Goal: Task Accomplishment & Management: Use online tool/utility

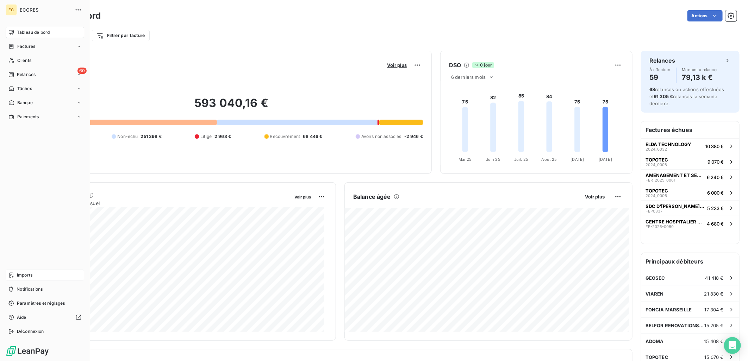
click at [33, 270] on div "Imports" at bounding box center [45, 275] width 78 height 11
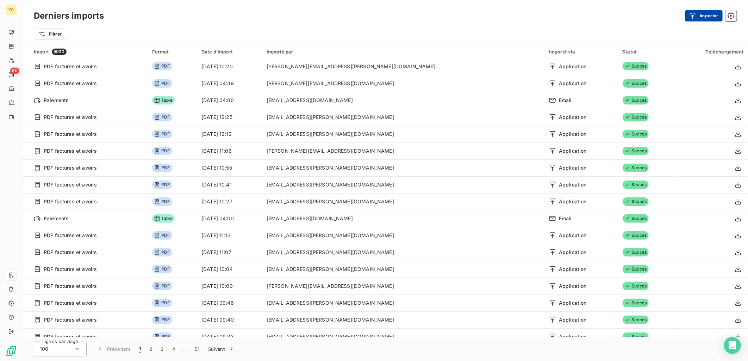
click at [695, 15] on icon "button" at bounding box center [692, 15] width 7 height 7
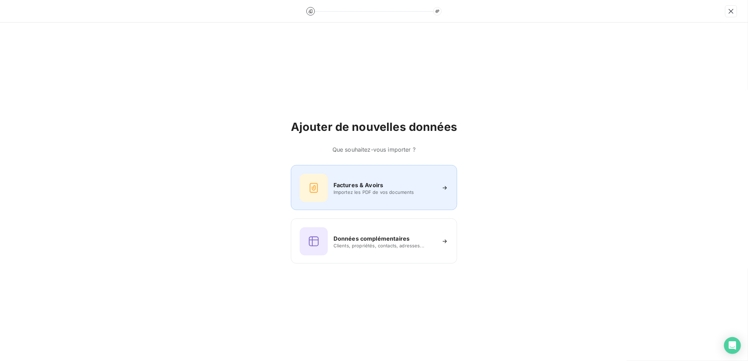
click at [389, 201] on div "Factures & Avoirs Importez les PDF de vos documents" at bounding box center [374, 188] width 149 height 28
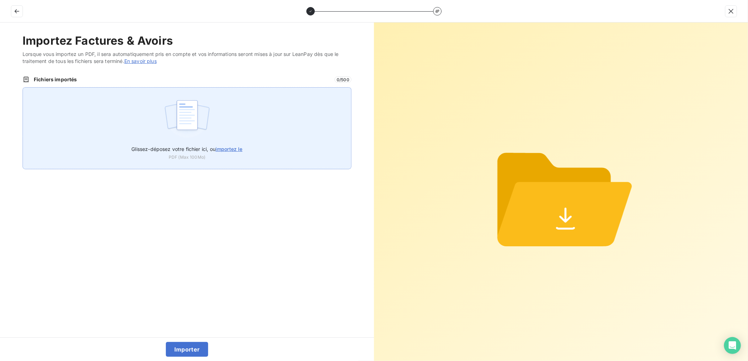
click at [196, 132] on img at bounding box center [187, 118] width 47 height 45
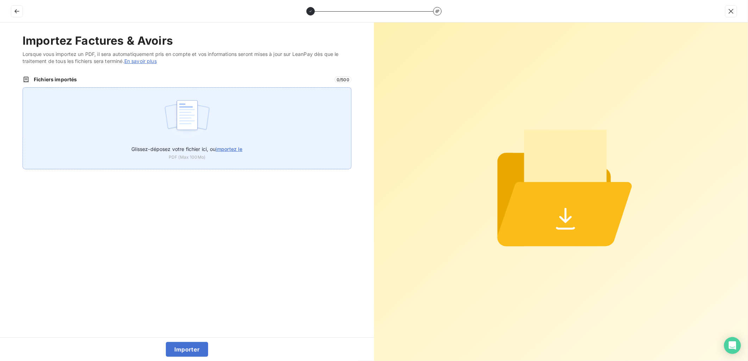
type input "C:\fakepath\FEF-2025-2935.pdf"
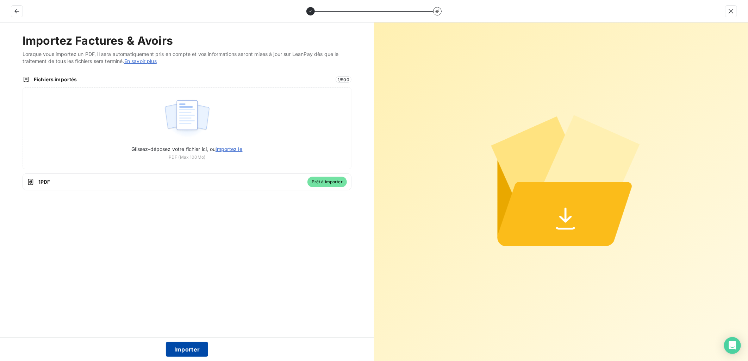
click at [194, 349] on button "Importer" at bounding box center [187, 349] width 43 height 15
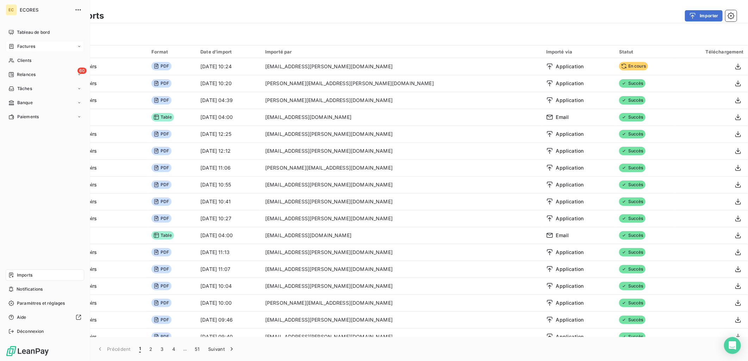
click at [32, 48] on span "Factures" at bounding box center [26, 46] width 18 height 6
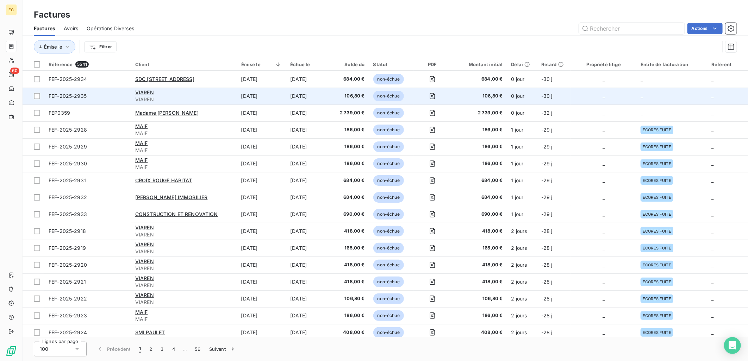
click at [530, 93] on td "0 jour" at bounding box center [522, 96] width 30 height 17
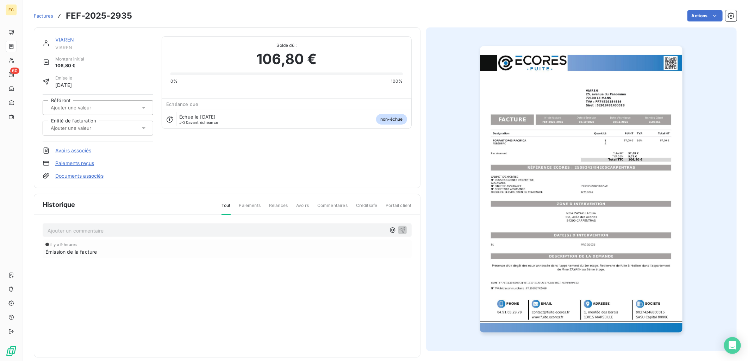
click at [83, 175] on link "Documents associés" at bounding box center [79, 175] width 48 height 7
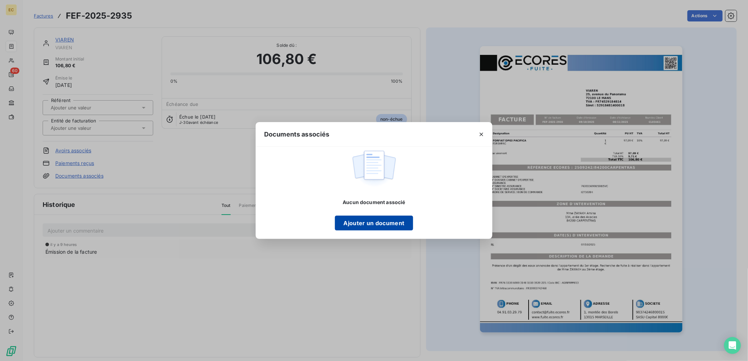
click at [363, 220] on button "Ajouter un document" at bounding box center [374, 223] width 78 height 15
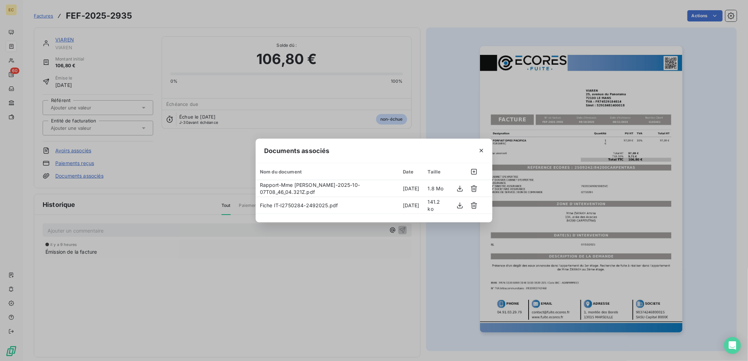
click at [96, 121] on div "Documents associés Nom du document Date Taille Rapport-Mme ZAYAKH Amina-2025-10…" at bounding box center [374, 180] width 748 height 361
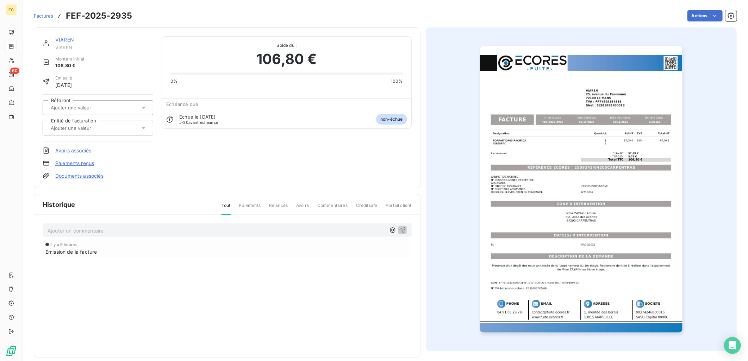
click at [97, 124] on div at bounding box center [95, 128] width 92 height 9
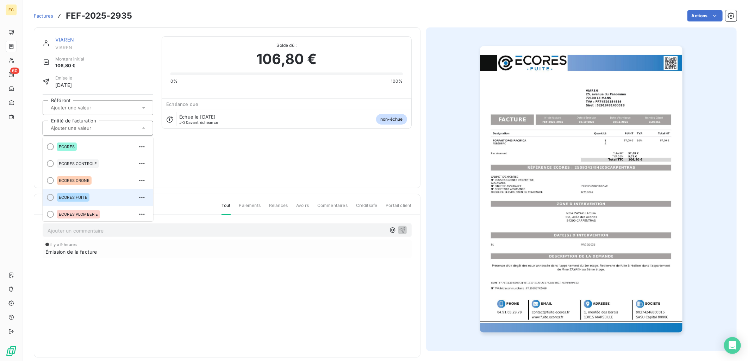
click at [91, 195] on div "ECORES FUITE" at bounding box center [102, 197] width 91 height 11
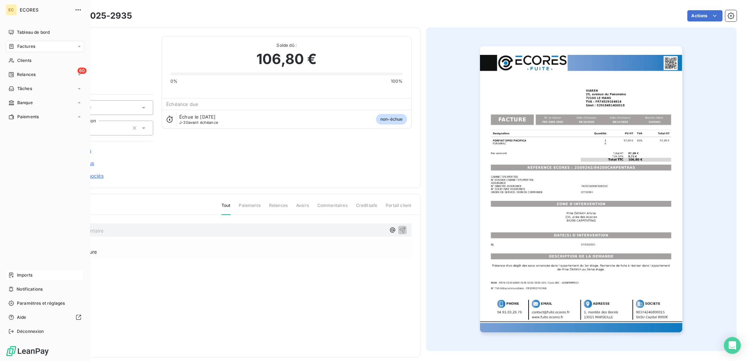
click at [18, 278] on span "Imports" at bounding box center [24, 275] width 15 height 6
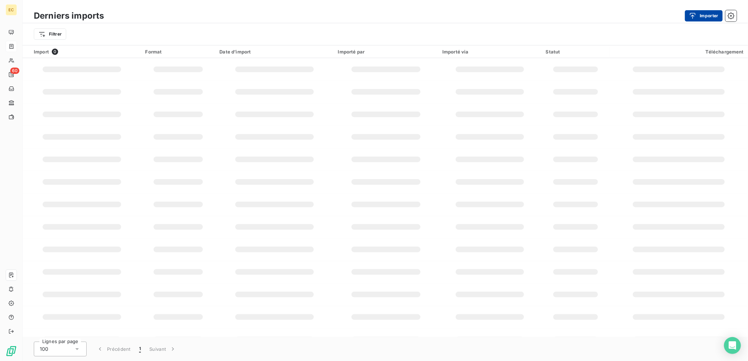
click at [712, 15] on button "Importer" at bounding box center [704, 15] width 38 height 11
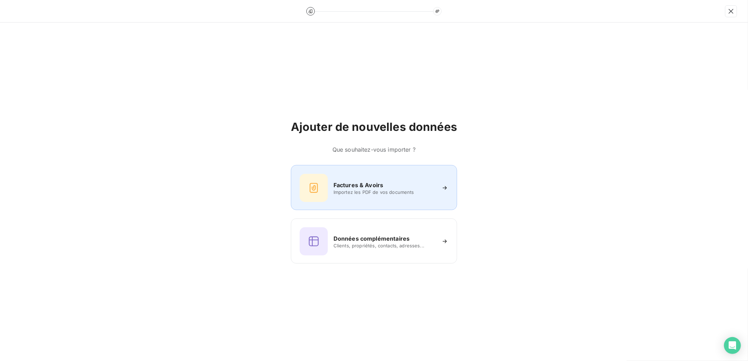
click at [377, 175] on div "Factures & Avoirs Importez les PDF de vos documents" at bounding box center [374, 188] width 149 height 28
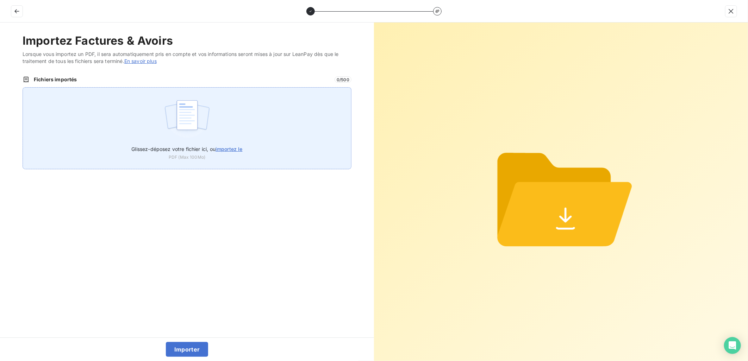
click at [231, 150] on span "importez le" at bounding box center [228, 149] width 27 height 6
click at [23, 88] on input "Glissez-déposez votre fichier ici, ou importez le" at bounding box center [23, 87] width 0 height 0
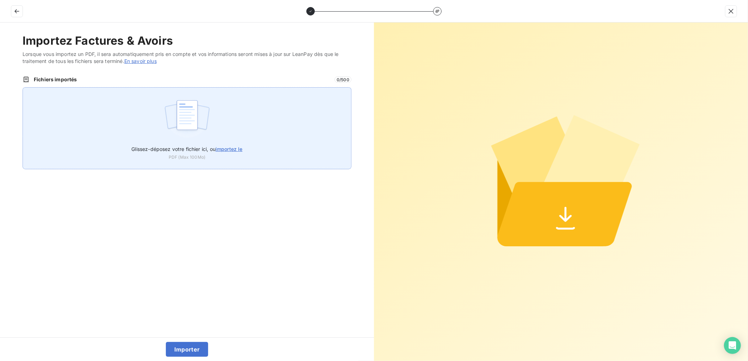
type input "C:\fakepath\FEF-2025-2936.pdf"
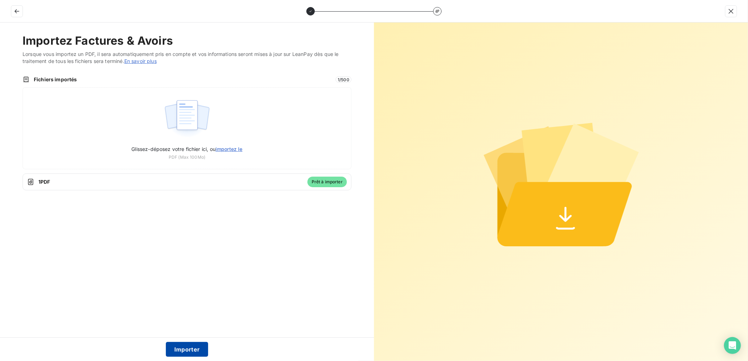
click at [184, 352] on button "Importer" at bounding box center [187, 349] width 43 height 15
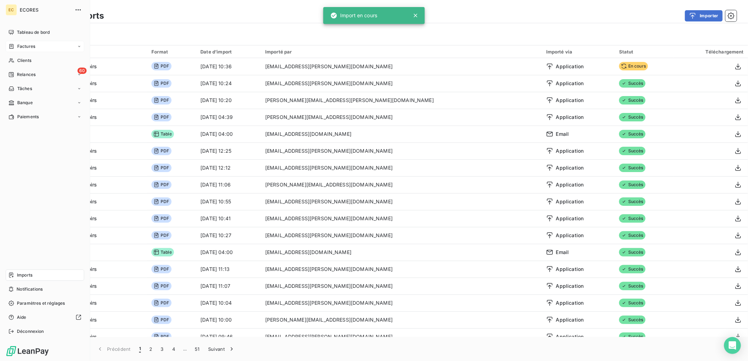
drag, startPoint x: 25, startPoint y: 48, endPoint x: 30, endPoint y: 48, distance: 5.3
click at [25, 48] on span "Factures" at bounding box center [26, 46] width 18 height 6
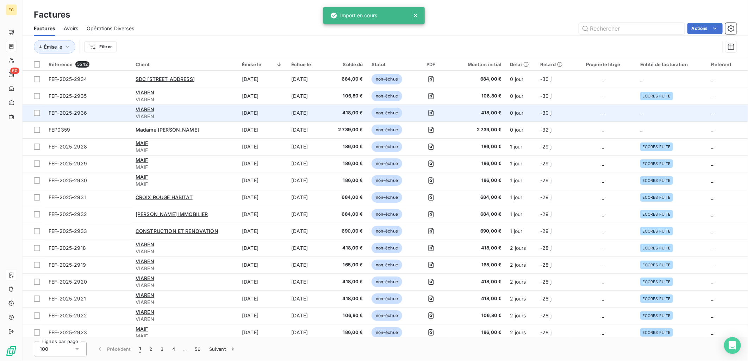
click at [561, 111] on td "-30 j" at bounding box center [553, 113] width 34 height 17
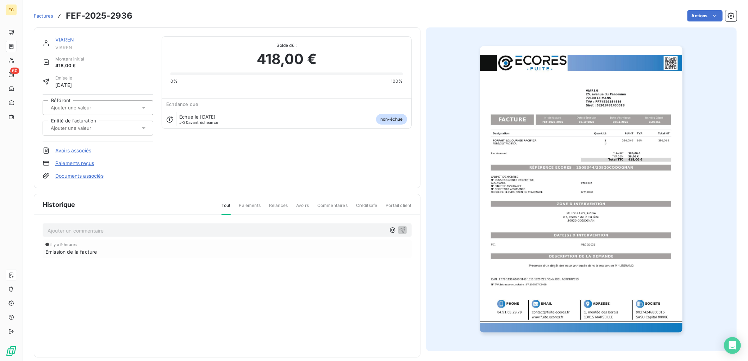
click at [64, 173] on link "Documents associés" at bounding box center [79, 175] width 48 height 7
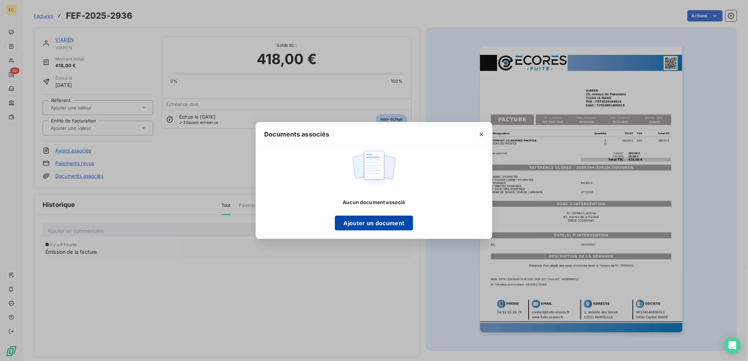
click at [392, 225] on button "Ajouter un document" at bounding box center [374, 223] width 78 height 15
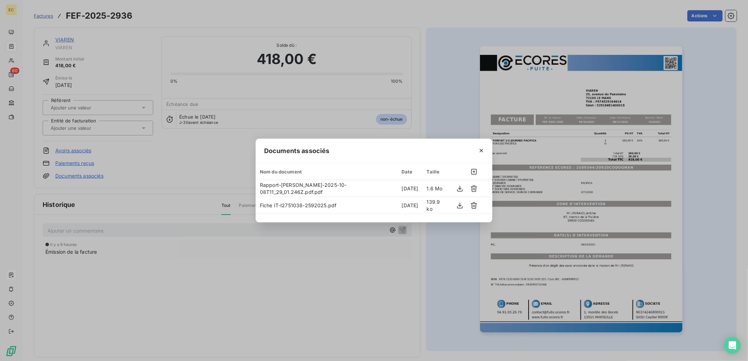
click at [88, 134] on div "Documents associés Nom du document Date Taille Rapport-Mr LEGRAND Jér_me-2025-1…" at bounding box center [374, 180] width 748 height 361
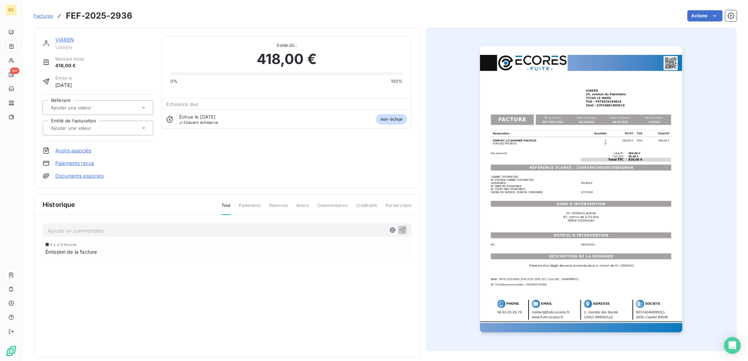
click at [86, 126] on input "text" at bounding box center [85, 128] width 71 height 6
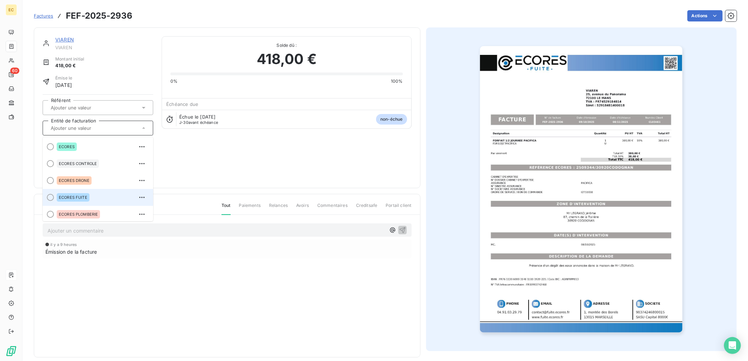
click at [85, 194] on div "ECORES FUITE" at bounding box center [73, 197] width 33 height 8
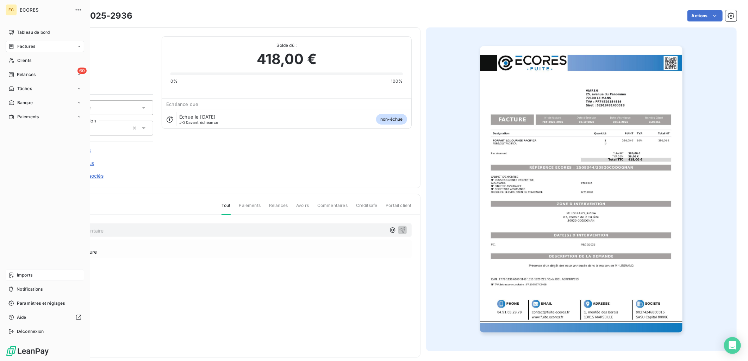
click at [31, 281] on div "Imports" at bounding box center [45, 275] width 78 height 11
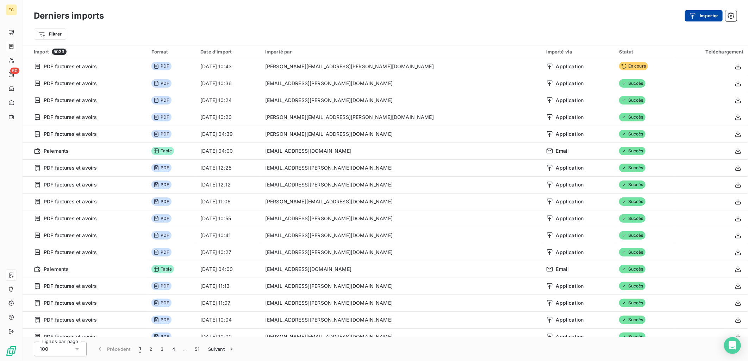
click at [701, 12] on button "Importer" at bounding box center [704, 15] width 38 height 11
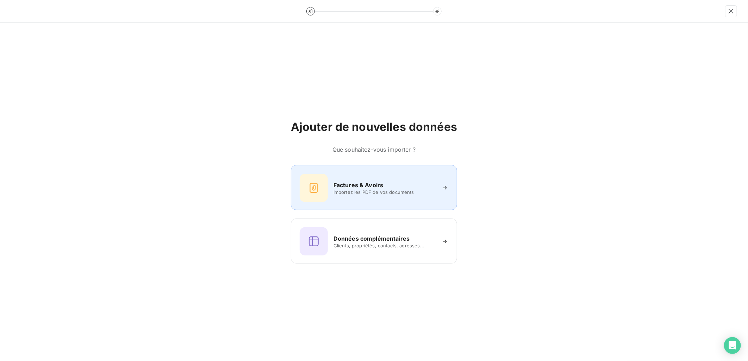
click at [391, 185] on div "Factures & Avoirs" at bounding box center [384, 185] width 102 height 8
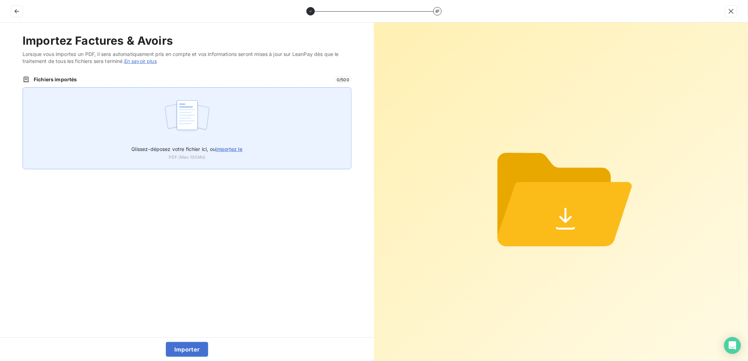
click at [238, 149] on span "importez le" at bounding box center [228, 149] width 27 height 6
click at [23, 88] on input "Glissez-déposez votre fichier ici, ou importez le" at bounding box center [23, 87] width 0 height 0
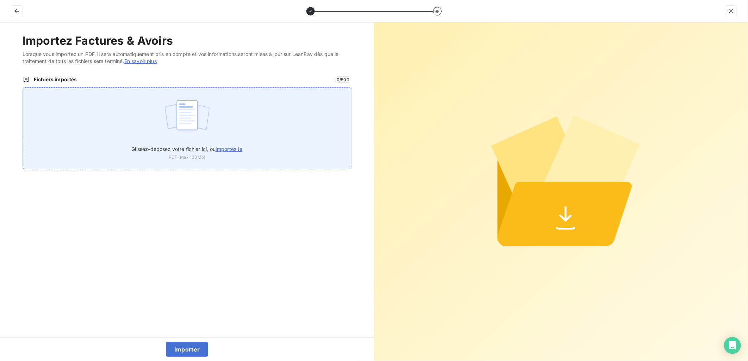
type input "C:\fakepath\pv signé.pdf"
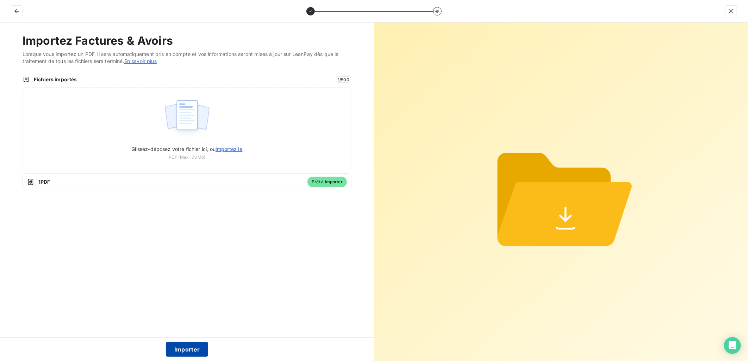
click at [192, 350] on button "Importer" at bounding box center [187, 349] width 43 height 15
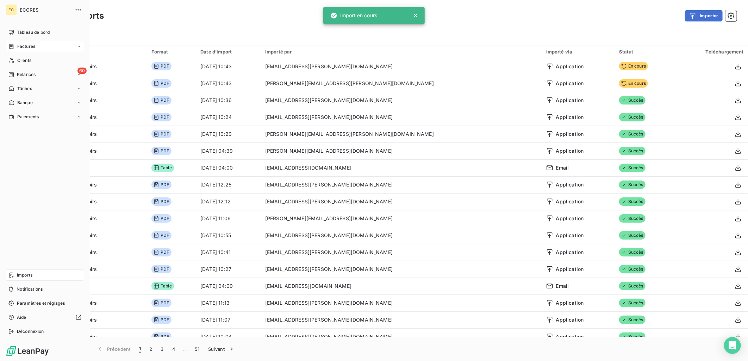
click at [19, 47] on span "Factures" at bounding box center [26, 46] width 18 height 6
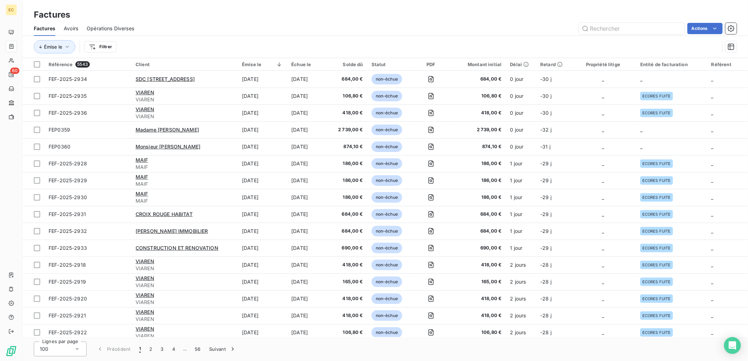
click at [450, 26] on div "Actions" at bounding box center [440, 28] width 594 height 11
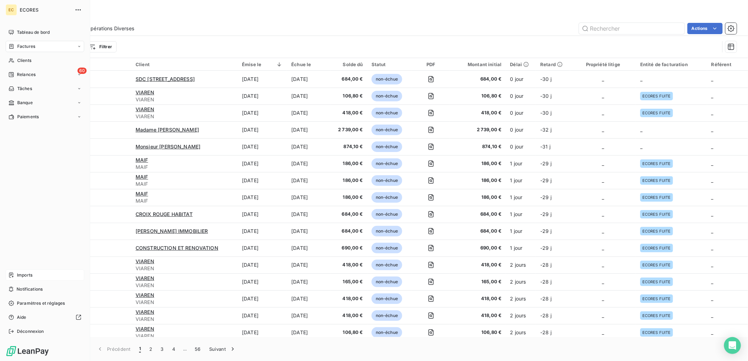
click at [16, 273] on div "Imports" at bounding box center [45, 275] width 78 height 11
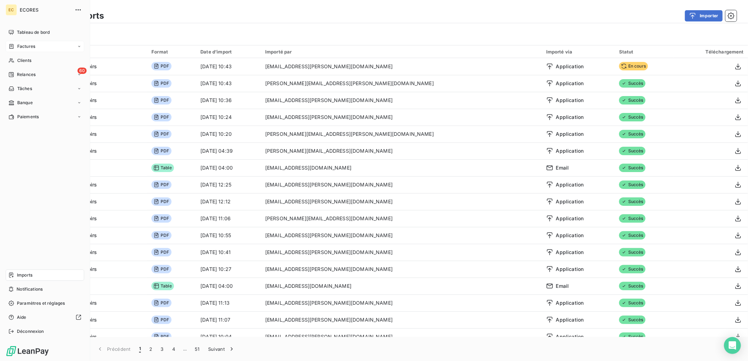
click at [37, 46] on div "Factures" at bounding box center [45, 46] width 78 height 11
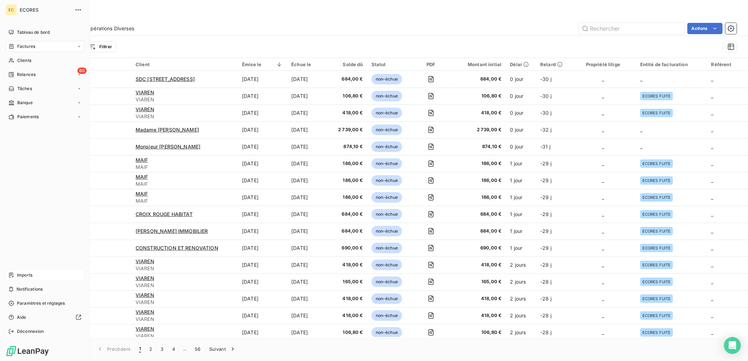
click at [35, 278] on div "Imports" at bounding box center [45, 275] width 78 height 11
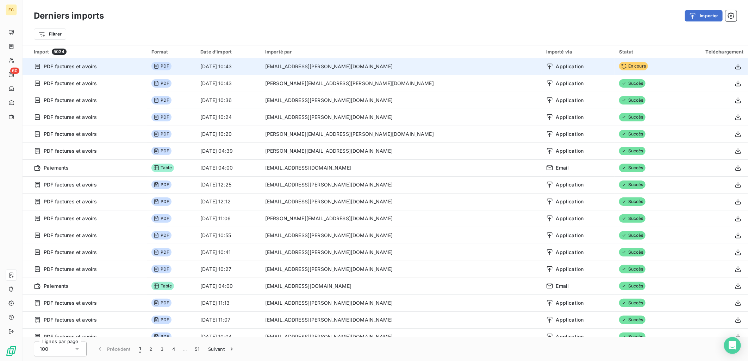
click at [617, 68] on td "En cours" at bounding box center [643, 66] width 59 height 17
click at [619, 65] on span "En cours" at bounding box center [633, 66] width 29 height 8
click at [621, 66] on icon at bounding box center [624, 66] width 6 height 6
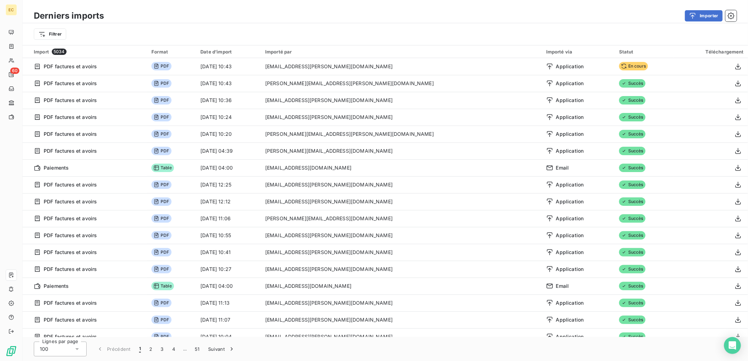
drag, startPoint x: 595, startPoint y: 66, endPoint x: 551, endPoint y: 30, distance: 56.5
click at [551, 30] on div "Filtrer" at bounding box center [385, 33] width 702 height 13
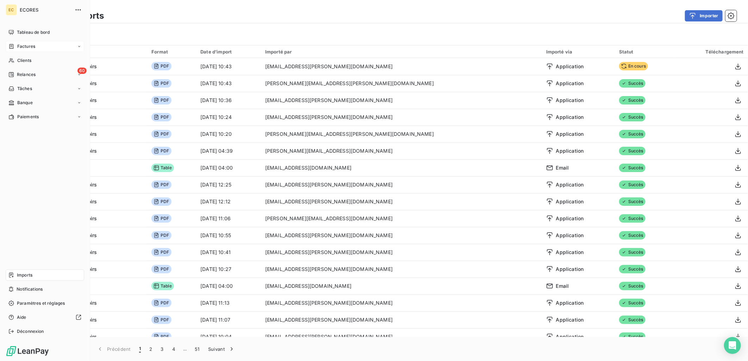
click at [26, 47] on span "Factures" at bounding box center [26, 46] width 18 height 6
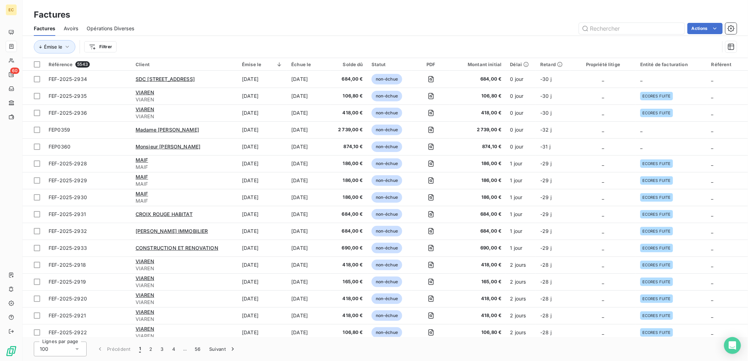
click at [446, 23] on div "Actions" at bounding box center [440, 28] width 594 height 11
click at [328, 29] on div "Actions" at bounding box center [440, 28] width 594 height 11
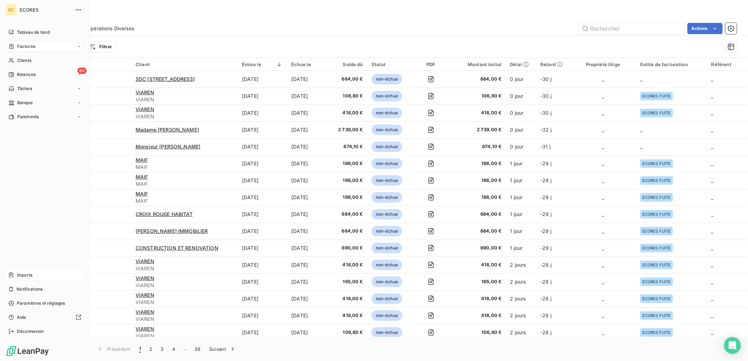
click at [20, 277] on span "Imports" at bounding box center [24, 275] width 15 height 6
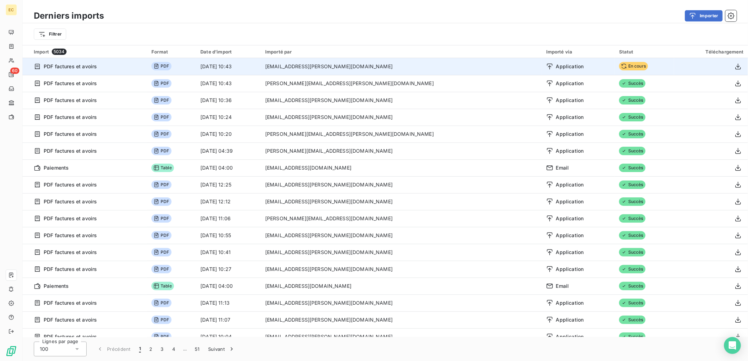
click at [619, 63] on span "En cours" at bounding box center [633, 66] width 29 height 8
drag, startPoint x: 590, startPoint y: 63, endPoint x: 736, endPoint y: 64, distance: 146.8
click at [736, 64] on icon "button" at bounding box center [737, 66] width 7 height 7
click at [171, 67] on span "PDF" at bounding box center [161, 66] width 20 height 8
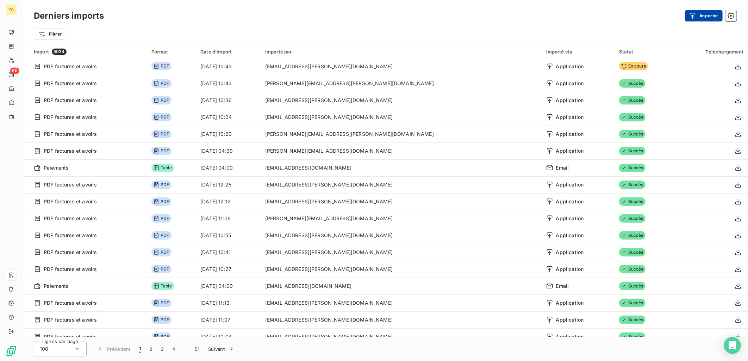
click at [702, 15] on button "Importer" at bounding box center [704, 15] width 38 height 11
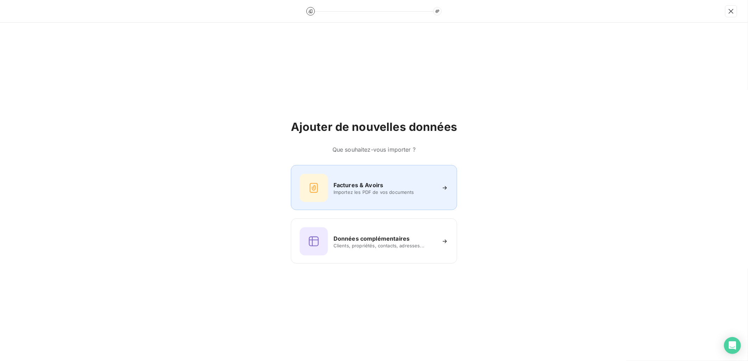
click at [365, 189] on span "Importez les PDF de vos documents" at bounding box center [384, 192] width 102 height 6
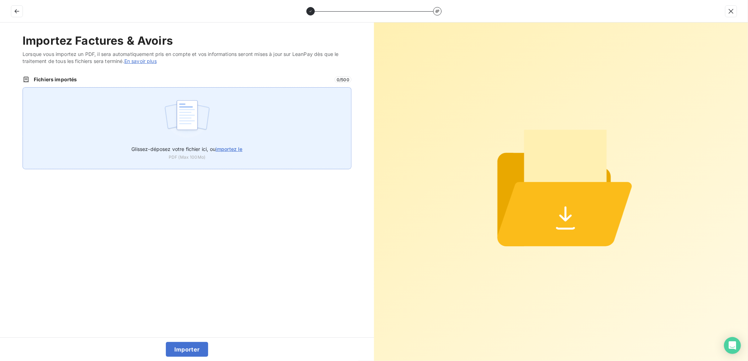
click at [223, 145] on label "Glissez-déposez votre fichier ici, ou importez le" at bounding box center [186, 147] width 111 height 13
click at [23, 88] on input "Glissez-déposez votre fichier ici, ou importez le" at bounding box center [23, 87] width 0 height 0
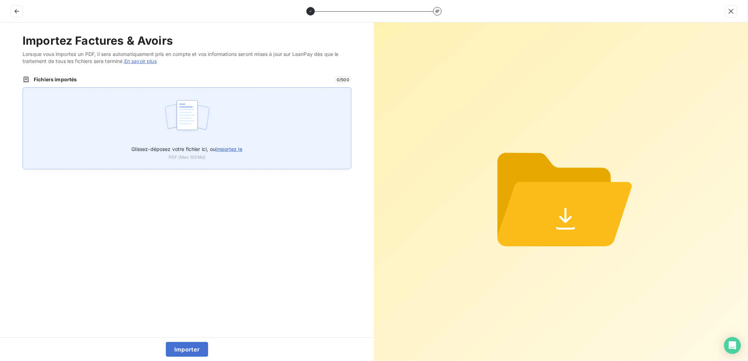
type input "C:\fakepath\FEF-2025-2937.pdf"
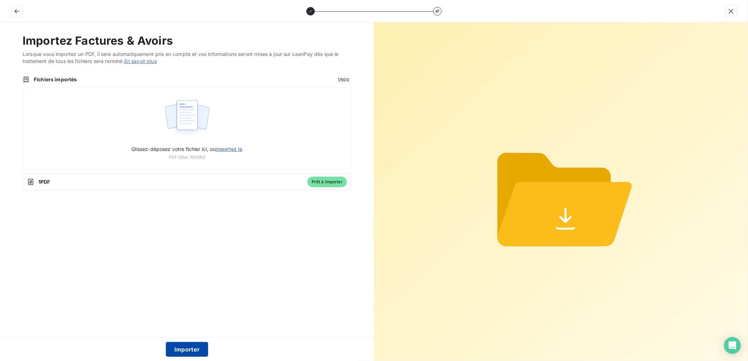
click at [195, 348] on button "Importer" at bounding box center [187, 349] width 43 height 15
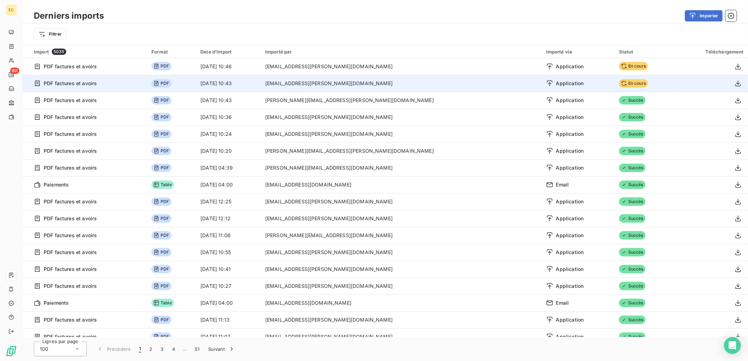
drag, startPoint x: 592, startPoint y: 84, endPoint x: 568, endPoint y: 79, distance: 24.9
click at [568, 79] on td "Application" at bounding box center [578, 83] width 73 height 17
drag, startPoint x: 567, startPoint y: 82, endPoint x: 704, endPoint y: 78, distance: 137.0
click at [704, 78] on div at bounding box center [710, 83] width 65 height 11
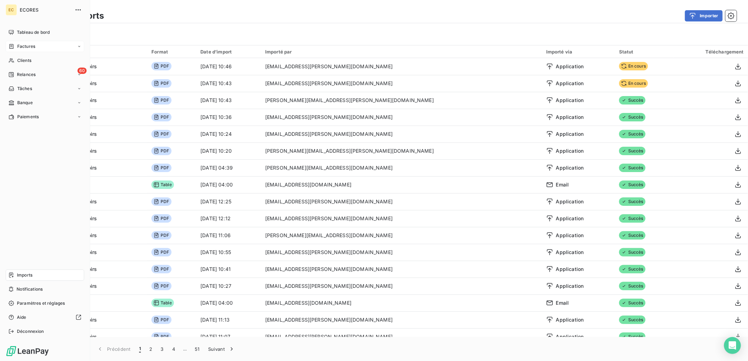
click at [23, 44] on span "Factures" at bounding box center [26, 46] width 18 height 6
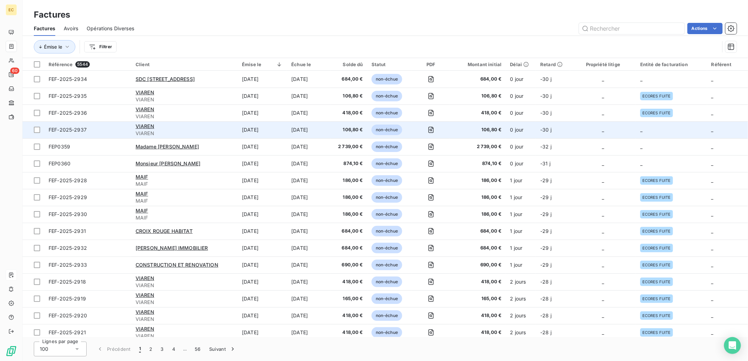
click at [637, 129] on td "_" at bounding box center [671, 129] width 71 height 17
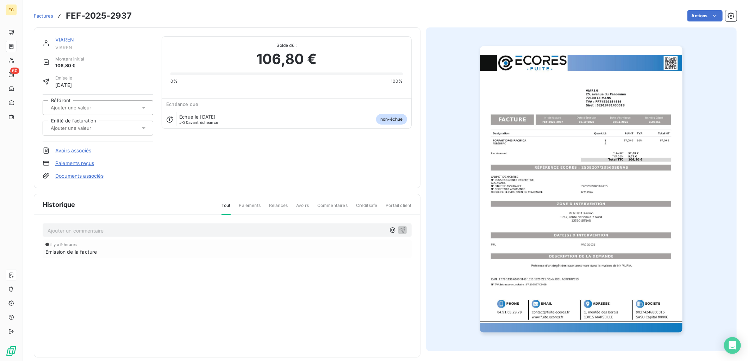
click at [76, 175] on link "Documents associés" at bounding box center [79, 175] width 48 height 7
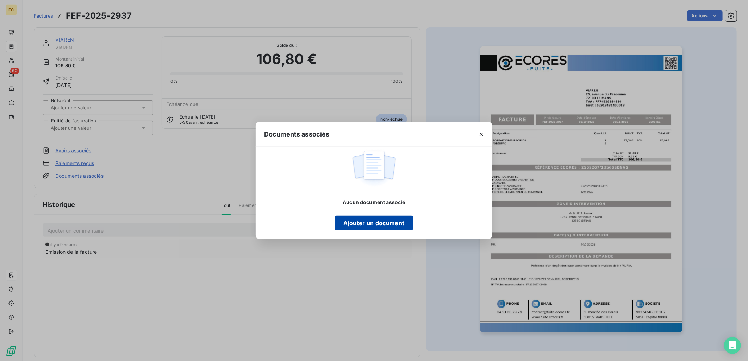
click at [383, 223] on button "Ajouter un document" at bounding box center [374, 223] width 78 height 15
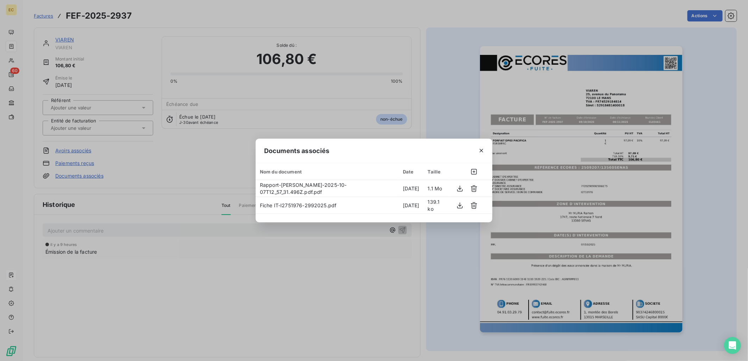
click at [206, 187] on div "Documents associés Nom du document Date Taille Rapport-[PERSON_NAME]-2025-10-07…" at bounding box center [374, 180] width 748 height 361
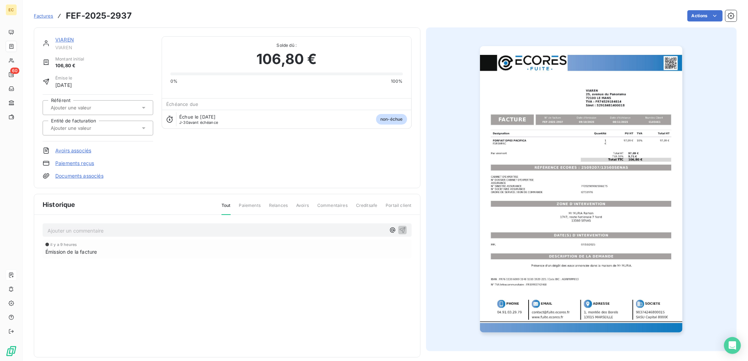
click at [75, 127] on input "text" at bounding box center [85, 128] width 71 height 6
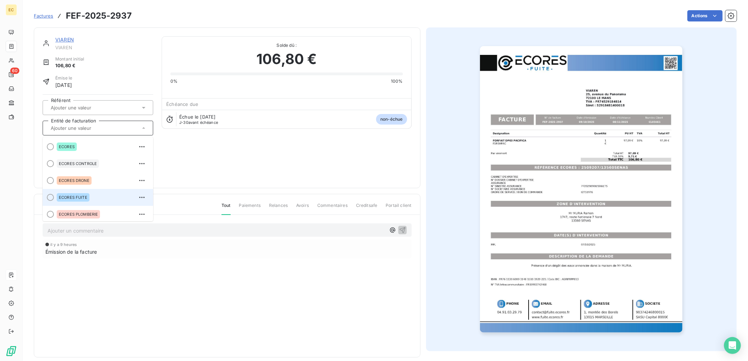
click at [85, 193] on div "ECORES FUITE" at bounding box center [73, 197] width 33 height 8
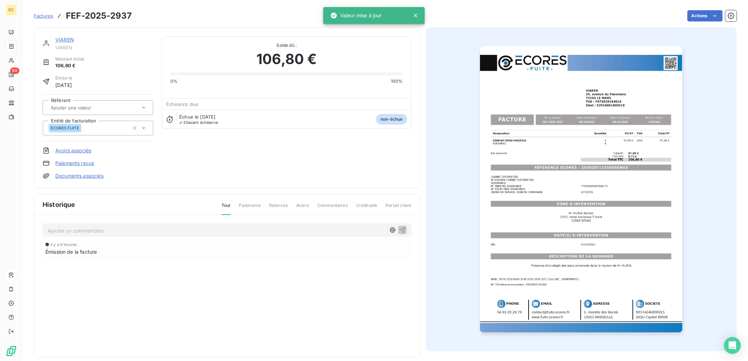
click at [223, 168] on div "VIAREN VIAREN Montant initial 106,80 € Émise le [DATE] Référent Entité de factu…" at bounding box center [227, 107] width 369 height 143
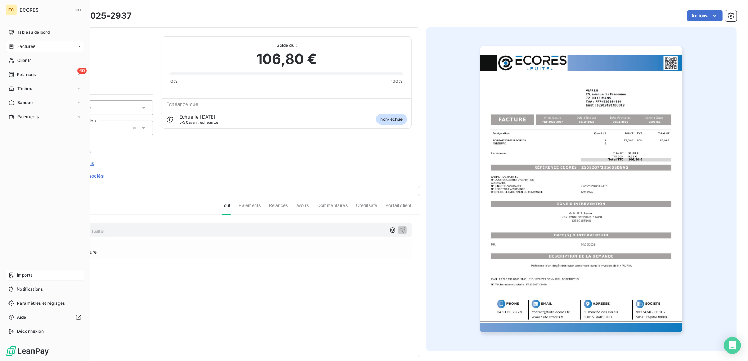
click at [15, 275] on div "Imports" at bounding box center [45, 275] width 78 height 11
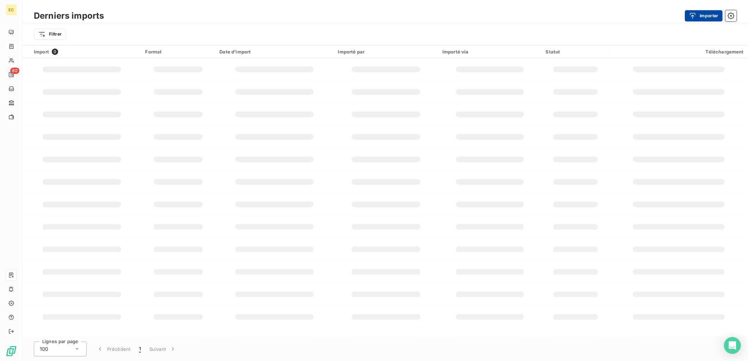
click at [705, 11] on button "Importer" at bounding box center [704, 15] width 38 height 11
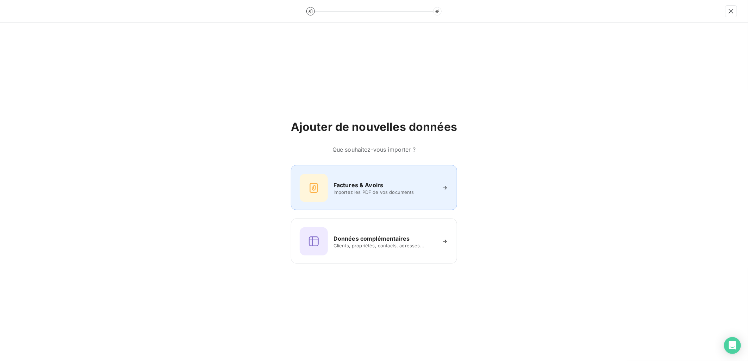
click at [383, 185] on div "Factures & Avoirs" at bounding box center [384, 185] width 102 height 8
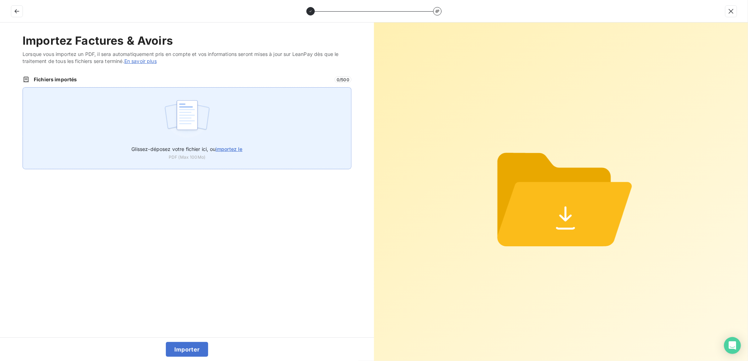
click at [271, 150] on div "Glissez-déposez votre fichier ici, ou importez le PDF (Max 100Mo)" at bounding box center [187, 128] width 329 height 82
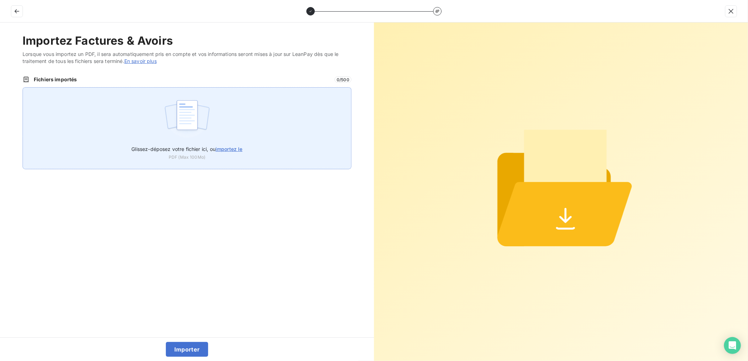
type input "C:\fakepath\FEF-2025-2938.pdf"
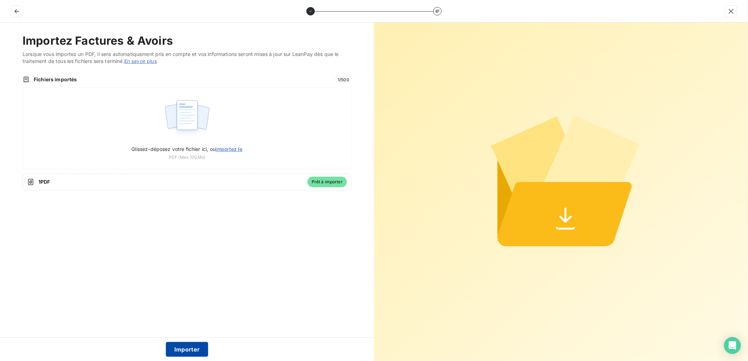
click at [195, 354] on button "Importer" at bounding box center [187, 349] width 43 height 15
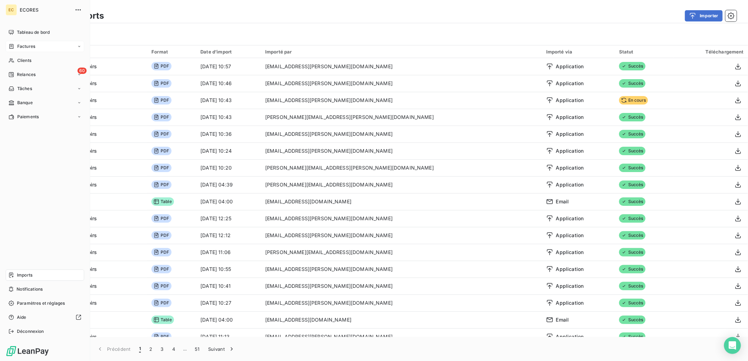
click at [18, 44] on span "Factures" at bounding box center [26, 46] width 18 height 6
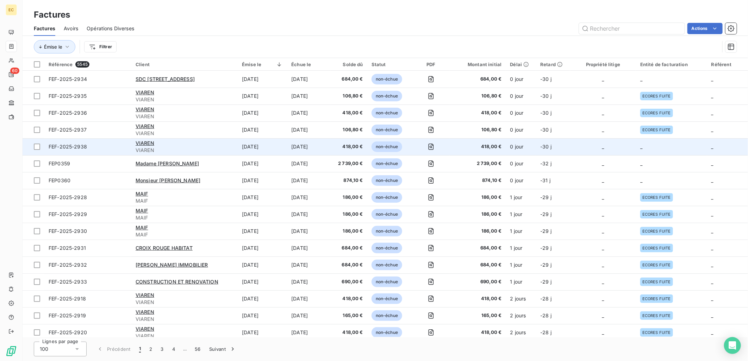
click at [667, 147] on td "_" at bounding box center [671, 146] width 71 height 17
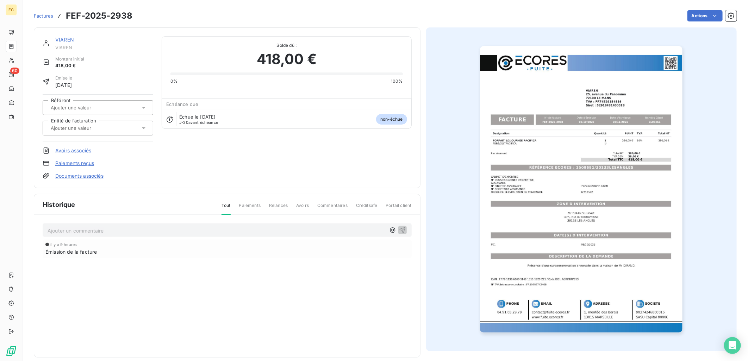
click at [73, 175] on link "Documents associés" at bounding box center [79, 175] width 48 height 7
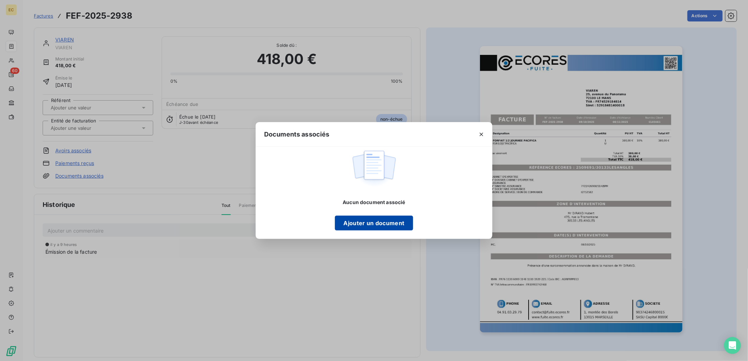
drag, startPoint x: 384, startPoint y: 209, endPoint x: 386, endPoint y: 215, distance: 6.3
click at [384, 209] on div "Aucun document associé Ajouter un document" at bounding box center [374, 215] width 78 height 32
click at [393, 222] on button "Ajouter un document" at bounding box center [374, 223] width 78 height 15
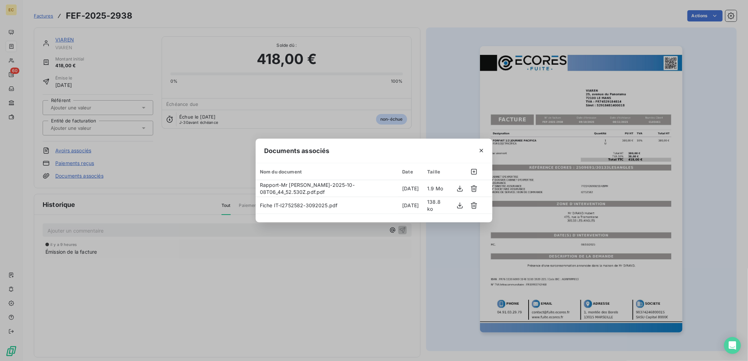
click at [97, 133] on div "Documents associés Nom du document Date Taille Rapport-Mr [PERSON_NAME]-2025-10…" at bounding box center [374, 180] width 748 height 361
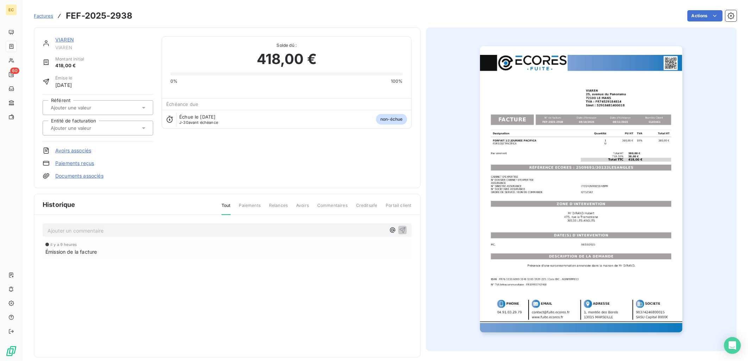
click at [93, 127] on input "text" at bounding box center [85, 128] width 71 height 6
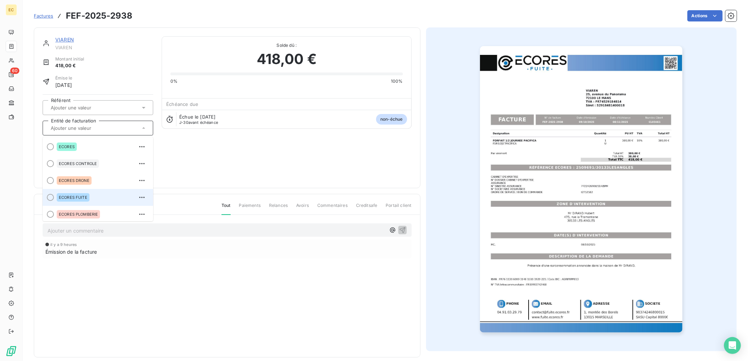
click at [113, 190] on li "ECORES FUITE" at bounding box center [98, 197] width 111 height 17
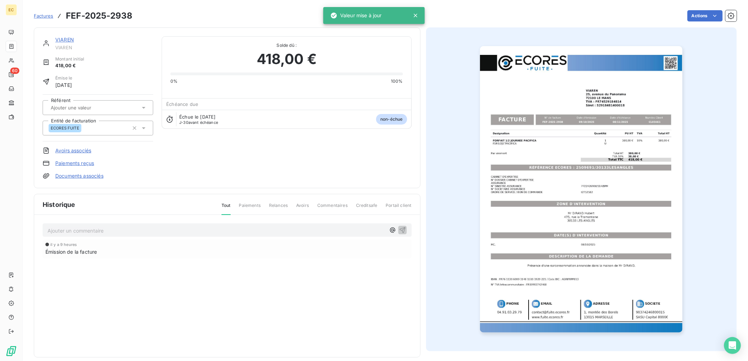
click at [282, 174] on div "VIAREN VIAREN Montant initial 418,00 € Émise le [DATE] Référent Entité de factu…" at bounding box center [227, 107] width 369 height 143
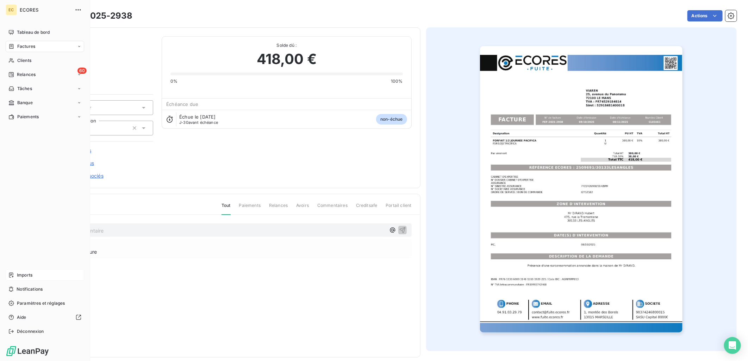
click at [30, 273] on span "Imports" at bounding box center [24, 275] width 15 height 6
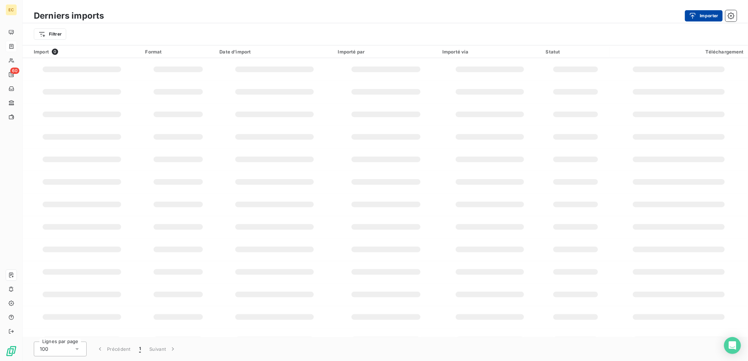
click at [703, 11] on button "Importer" at bounding box center [704, 15] width 38 height 11
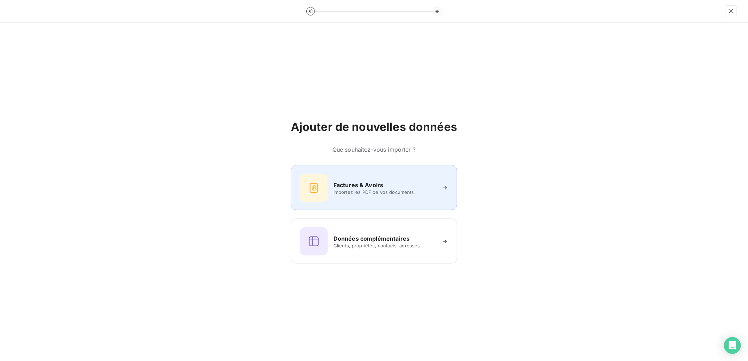
click at [381, 193] on span "Importez les PDF de vos documents" at bounding box center [384, 192] width 102 height 6
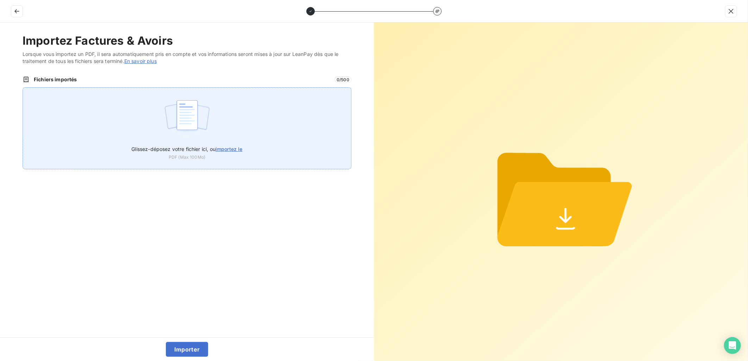
click at [227, 148] on span "importez le" at bounding box center [228, 149] width 27 height 6
click at [23, 88] on input "Glissez-déposez votre fichier ici, ou importez le" at bounding box center [23, 87] width 0 height 0
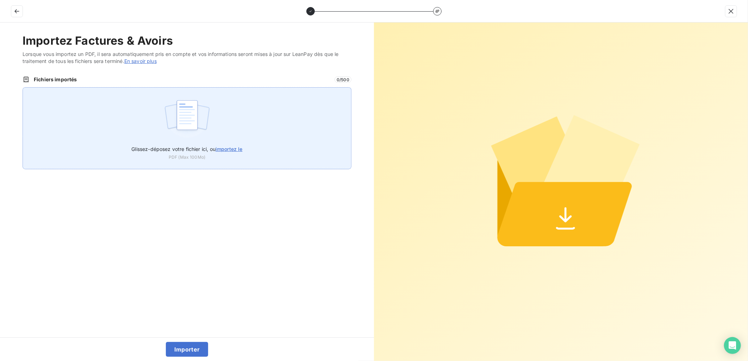
type input "C:\fakepath\FEF-2025-2939.pdf"
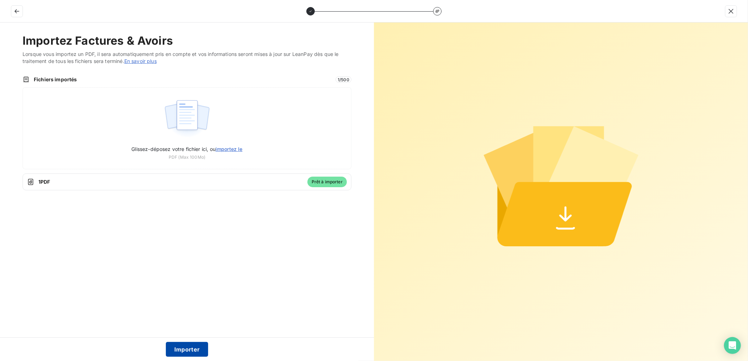
click at [193, 352] on button "Importer" at bounding box center [187, 349] width 43 height 15
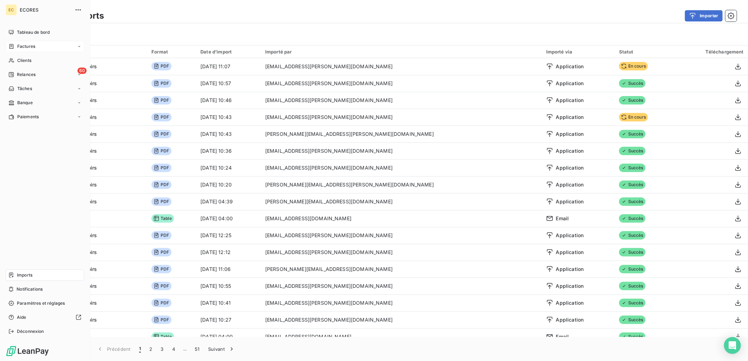
click at [17, 46] on span "Factures" at bounding box center [26, 46] width 18 height 6
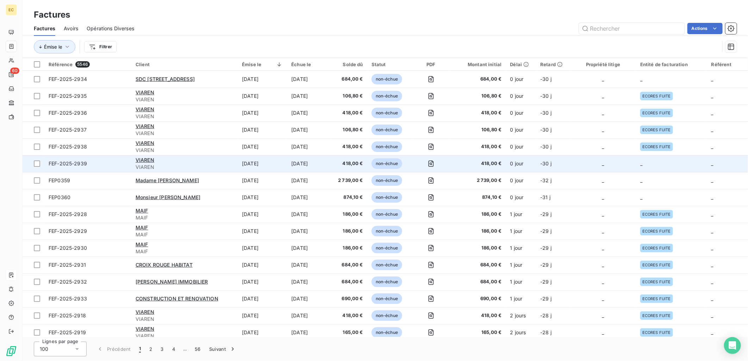
click at [531, 164] on td "0 jour" at bounding box center [521, 163] width 30 height 17
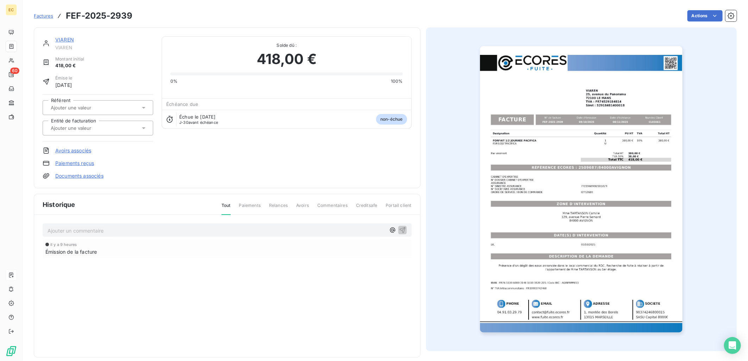
click at [88, 176] on link "Documents associés" at bounding box center [79, 175] width 48 height 7
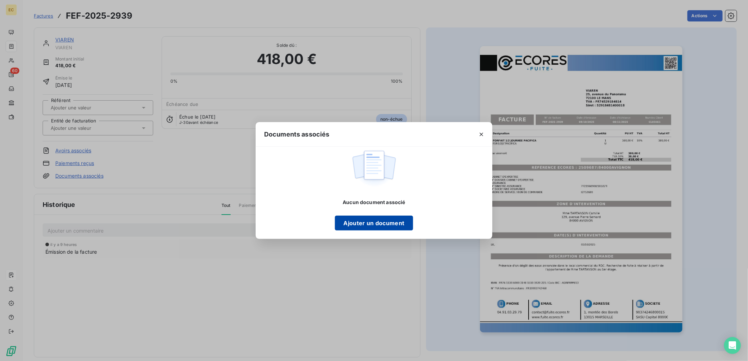
click at [391, 219] on button "Ajouter un document" at bounding box center [374, 223] width 78 height 15
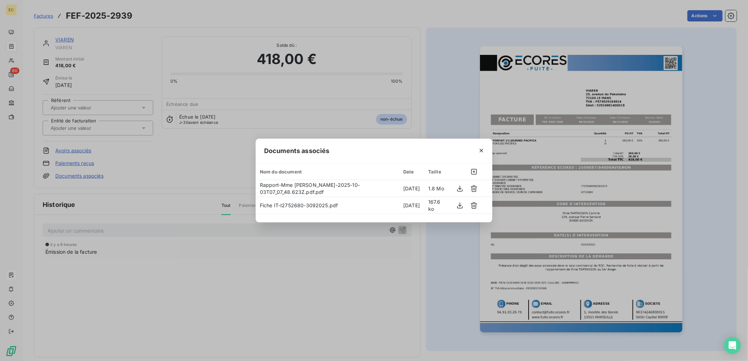
click at [92, 130] on div "Documents associés Nom du document Date Taille Rapport-Mme TARTANSON [PERSON_NA…" at bounding box center [374, 180] width 748 height 361
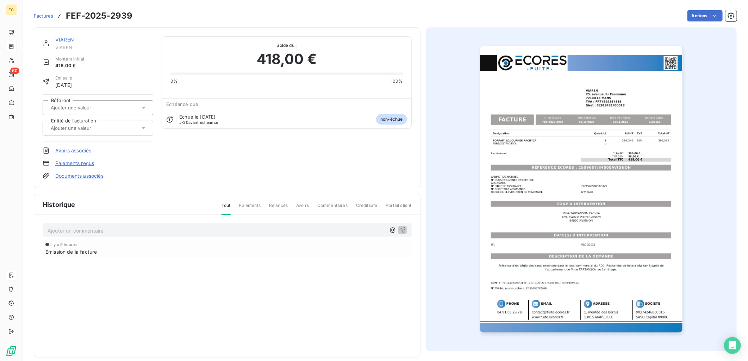
click at [92, 128] on input "text" at bounding box center [85, 128] width 71 height 6
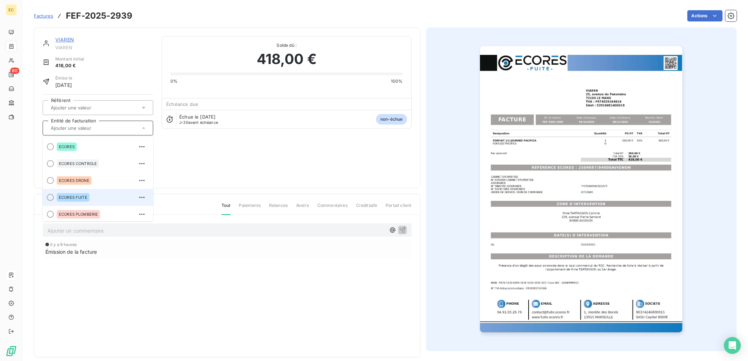
click at [92, 196] on div "ECORES FUITE" at bounding box center [102, 197] width 91 height 11
